Goal: Information Seeking & Learning: Learn about a topic

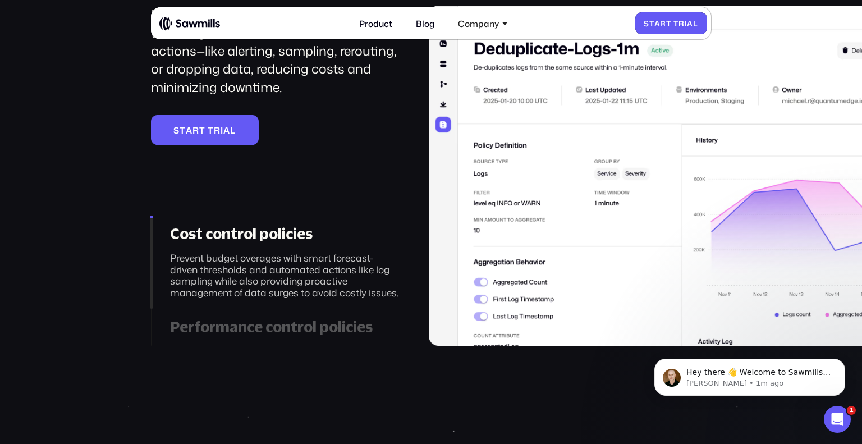
scroll to position [1688, 0]
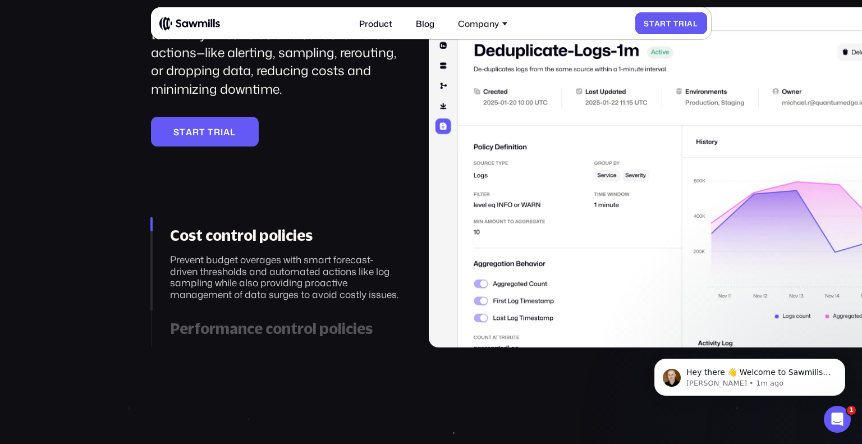
click at [665, 28] on link "S t a r t T r i a l S t a r t T r i a l" at bounding box center [671, 23] width 72 height 22
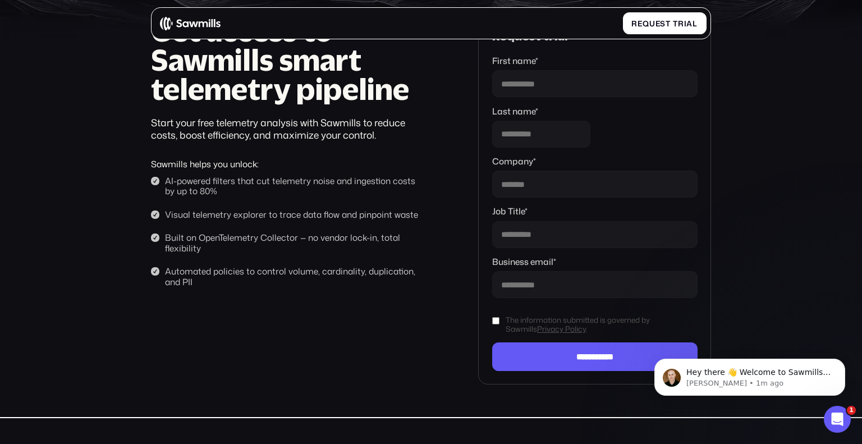
scroll to position [132, 0]
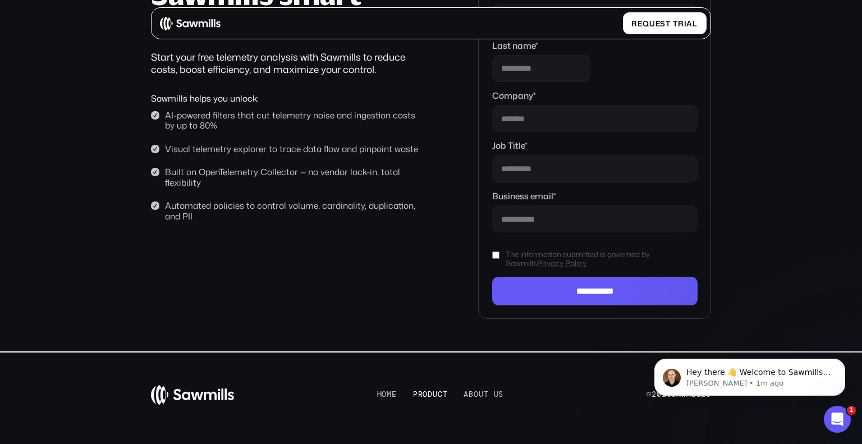
click at [433, 395] on span "u" at bounding box center [435, 394] width 5 height 9
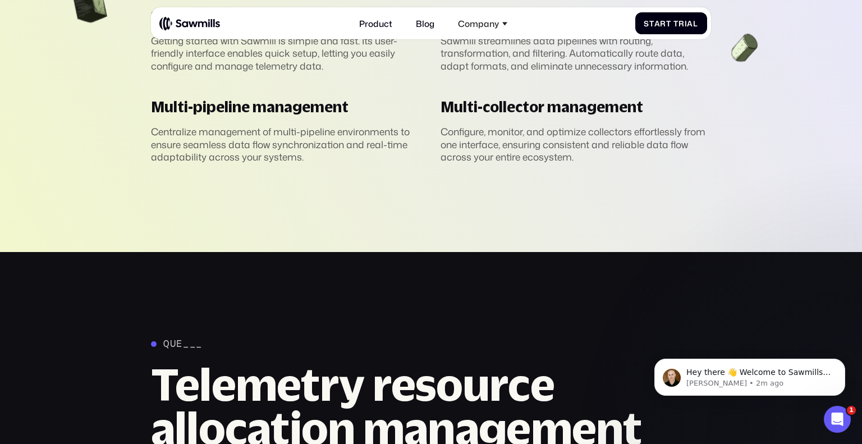
scroll to position [3092, 0]
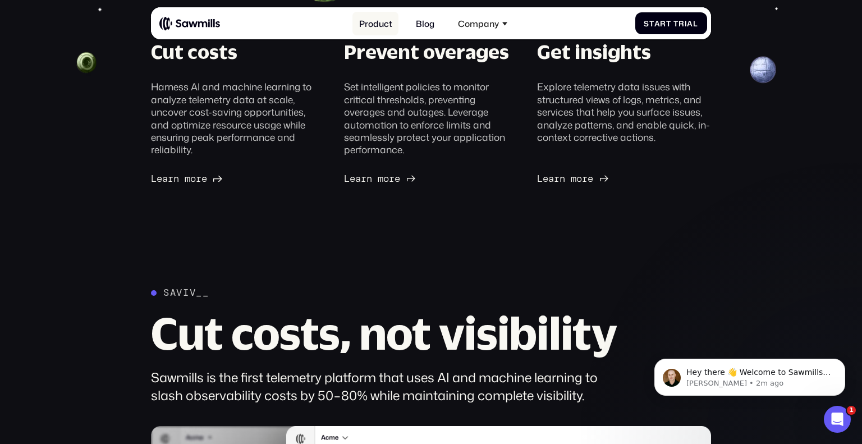
scroll to position [372, 0]
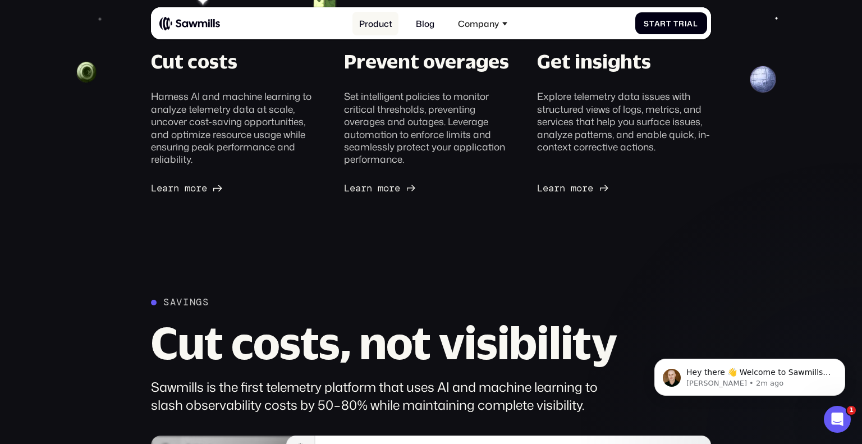
click at [377, 21] on link "Product" at bounding box center [375, 23] width 46 height 23
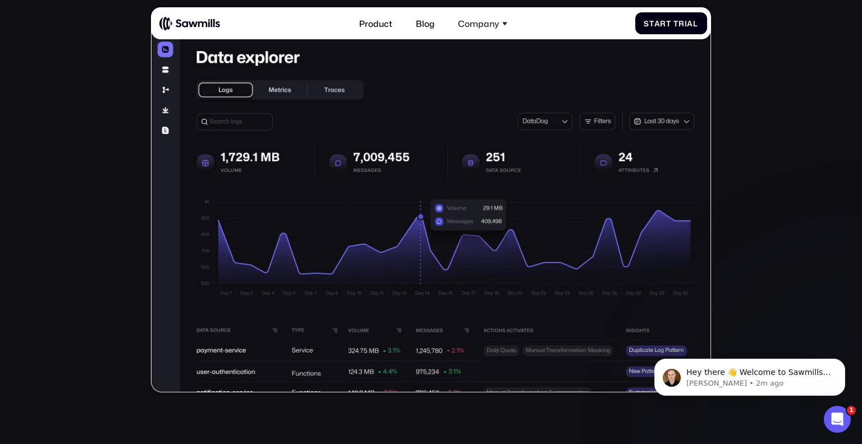
scroll to position [277, 0]
